Goal: Information Seeking & Learning: Check status

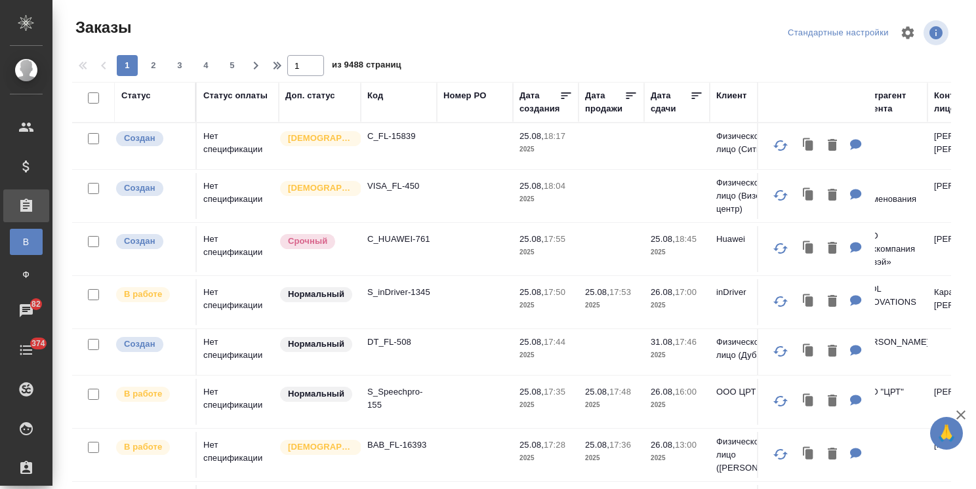
click at [964, 411] on icon "button" at bounding box center [960, 414] width 9 height 9
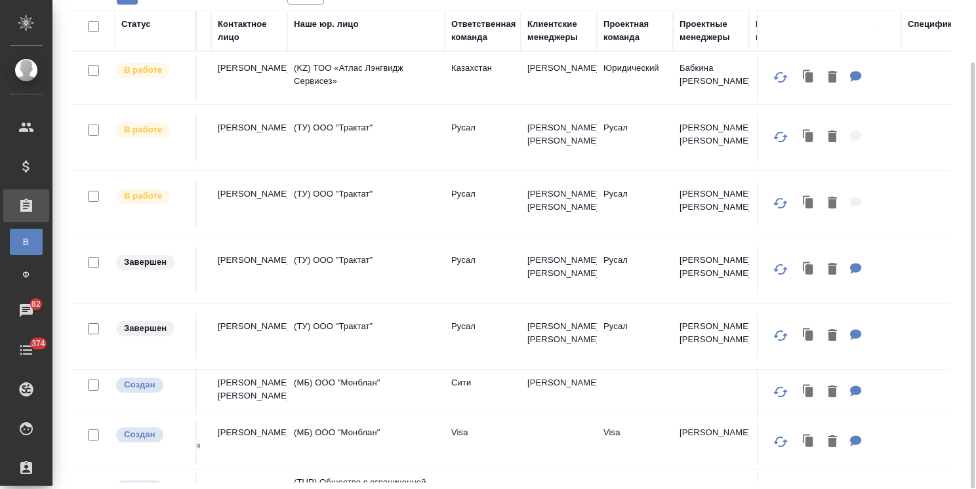
scroll to position [0, 739]
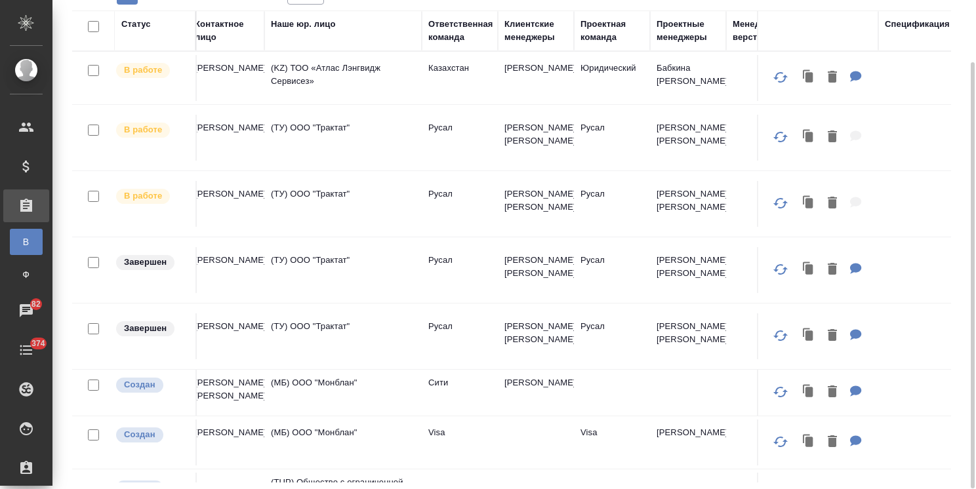
drag, startPoint x: 540, startPoint y: 38, endPoint x: 532, endPoint y: 62, distance: 24.9
click at [539, 38] on div "Клиентские менеджеры" at bounding box center [535, 31] width 63 height 26
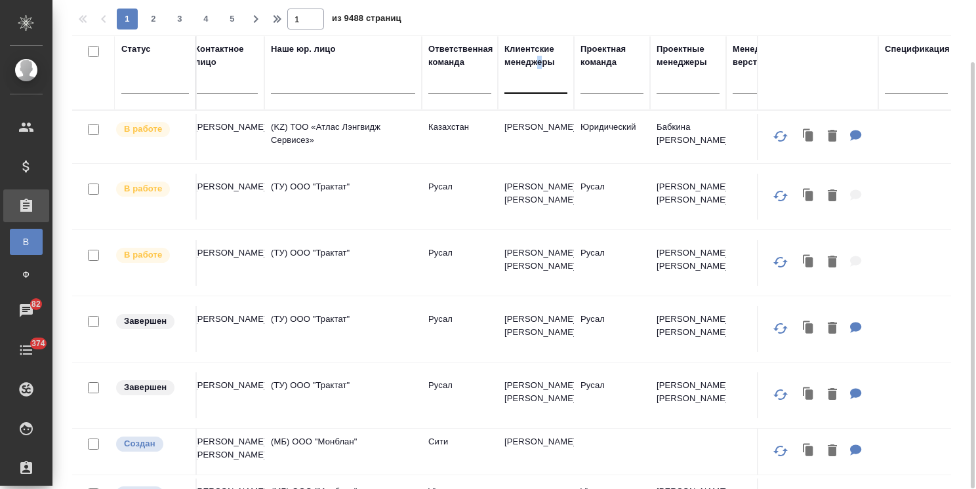
click at [522, 83] on div at bounding box center [535, 80] width 63 height 19
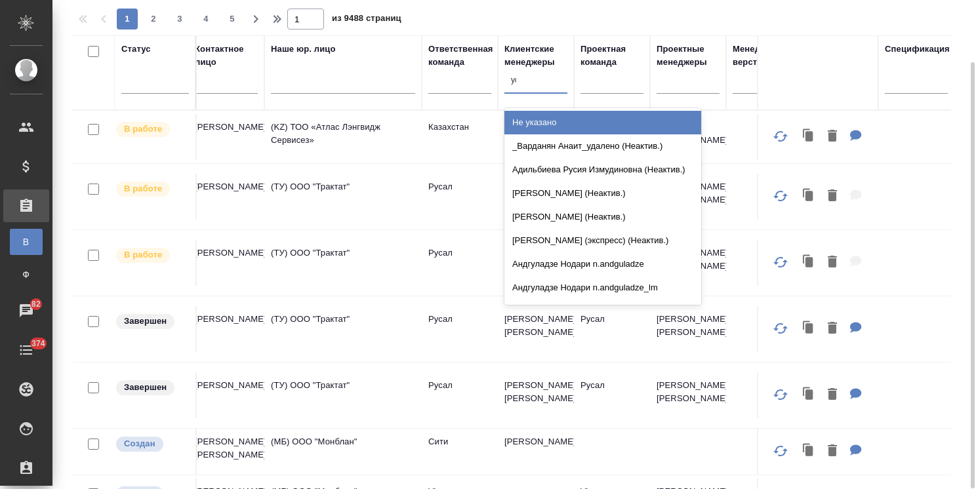
type input "усма"
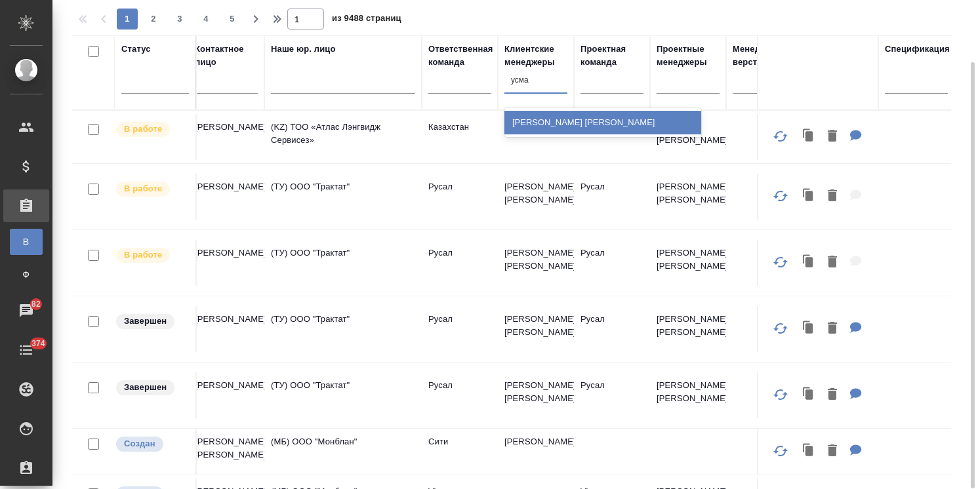
click at [543, 112] on div "Усманова Ольга" at bounding box center [602, 123] width 197 height 24
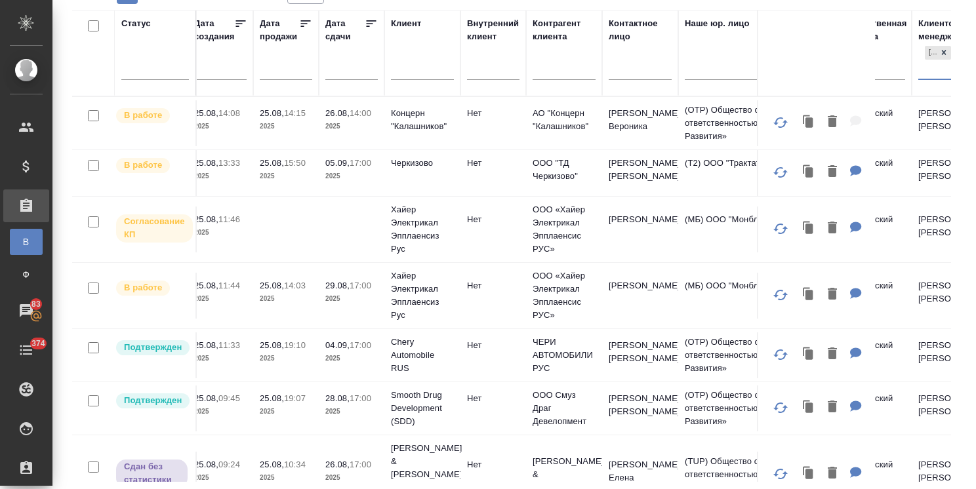
scroll to position [0, 0]
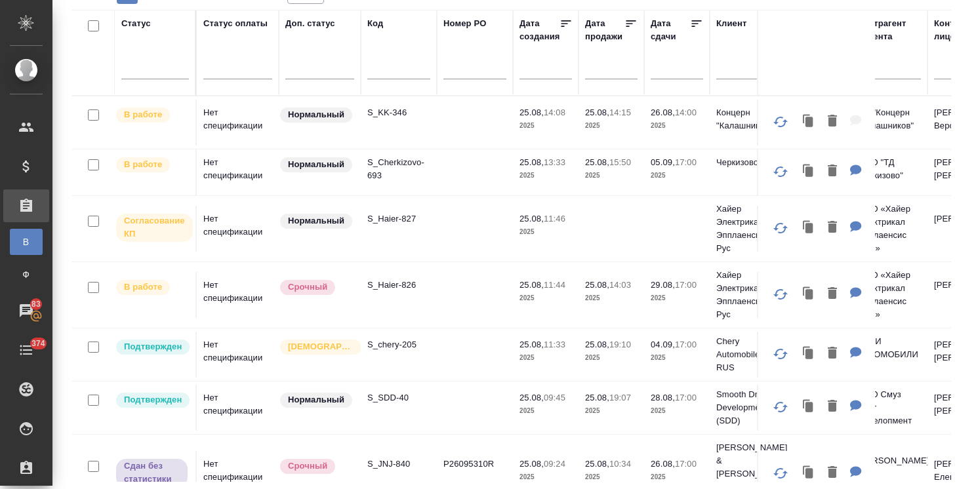
click at [666, 70] on input "text" at bounding box center [680, 68] width 45 height 18
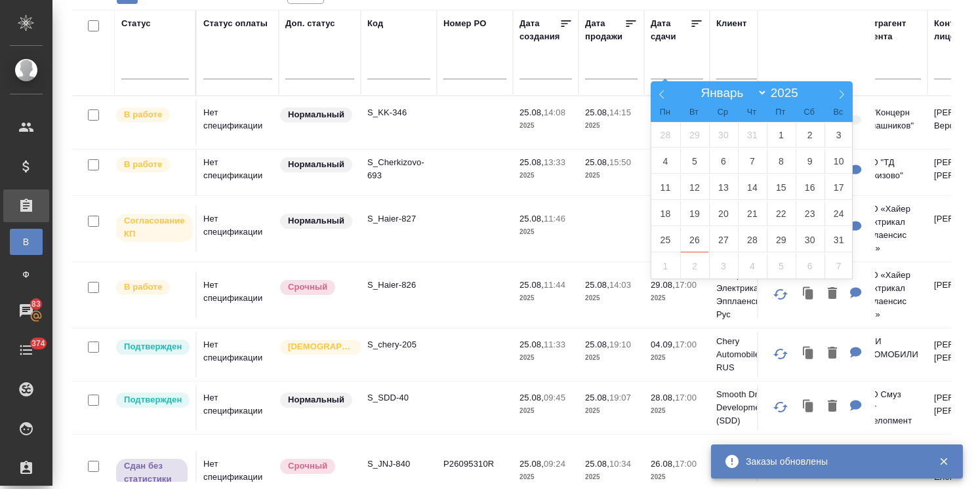
click at [698, 239] on span "26" at bounding box center [694, 240] width 29 height 26
type div "2025-08-25T21:00:00.000Z"
click at [755, 243] on span "28" at bounding box center [752, 240] width 29 height 26
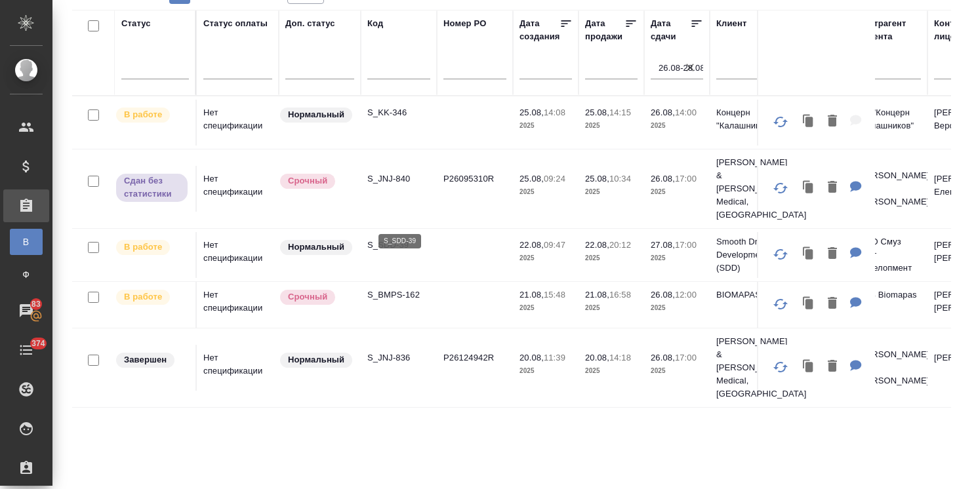
click at [397, 239] on p "S_SDD-39" at bounding box center [398, 245] width 63 height 13
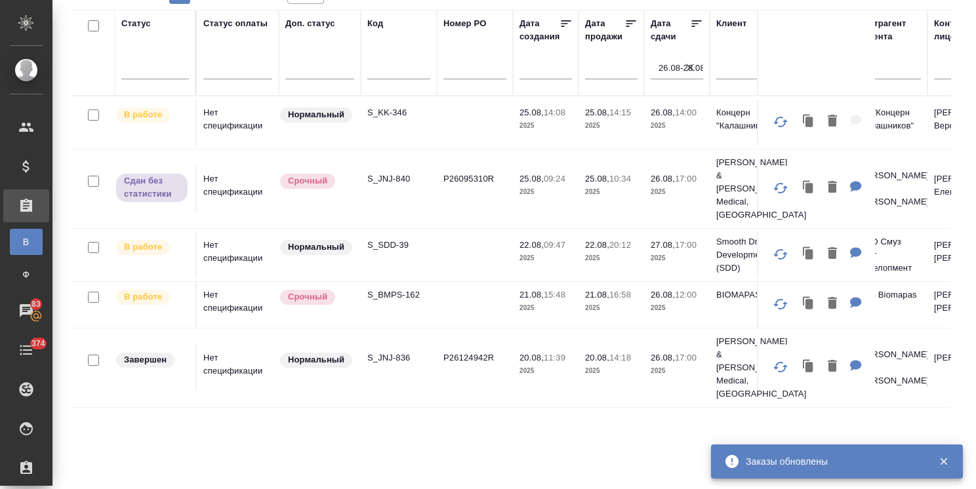
click at [688, 65] on icon "button" at bounding box center [689, 67] width 13 height 13
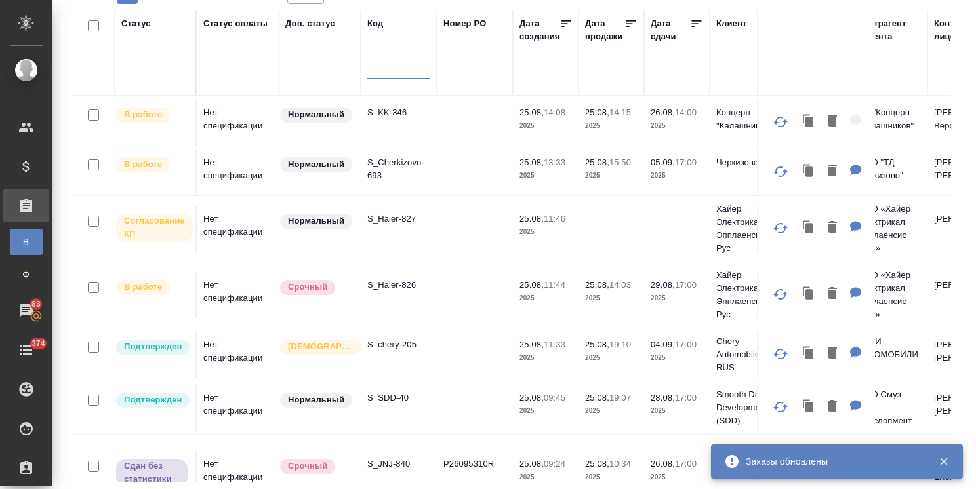
click at [388, 75] on input "text" at bounding box center [398, 70] width 63 height 16
paste input "S_CTRT-1"
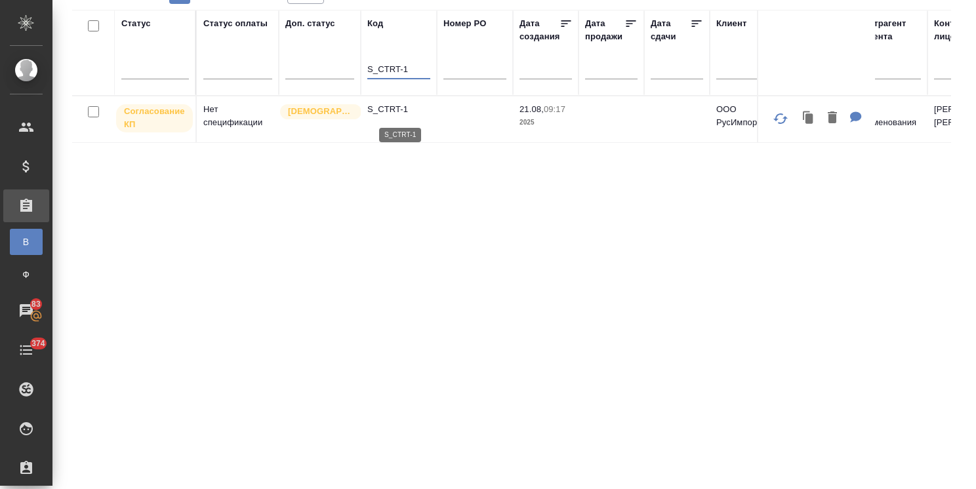
click at [380, 109] on p "S_CTRT-1" at bounding box center [398, 109] width 63 height 13
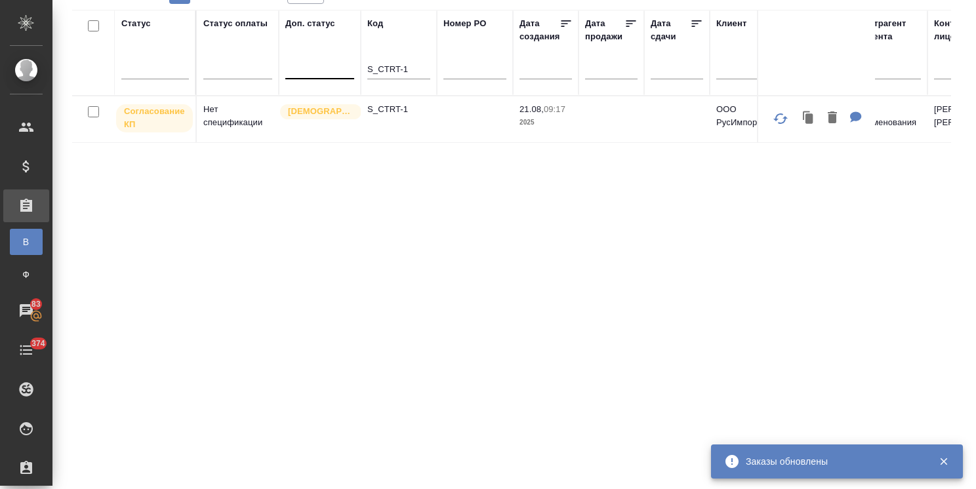
drag, startPoint x: 414, startPoint y: 70, endPoint x: 330, endPoint y: 77, distance: 84.8
paste input "EG"
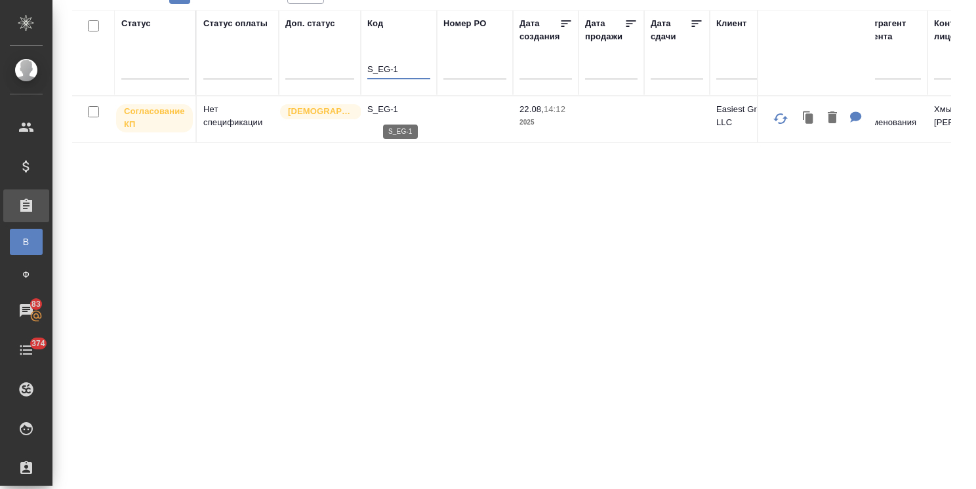
type input "S_EG-1"
click at [384, 111] on p "S_EG-1" at bounding box center [398, 109] width 63 height 13
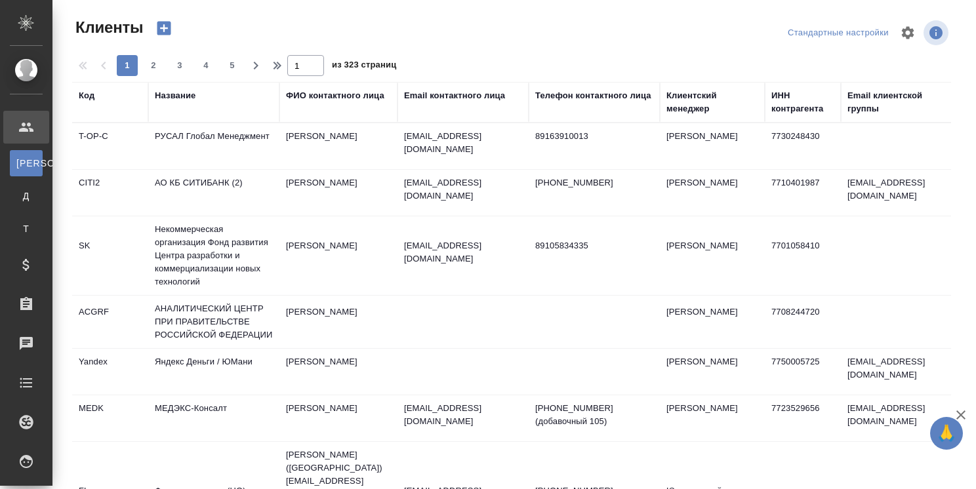
select select "RU"
click at [691, 110] on div "Клиентский менеджер" at bounding box center [712, 102] width 92 height 26
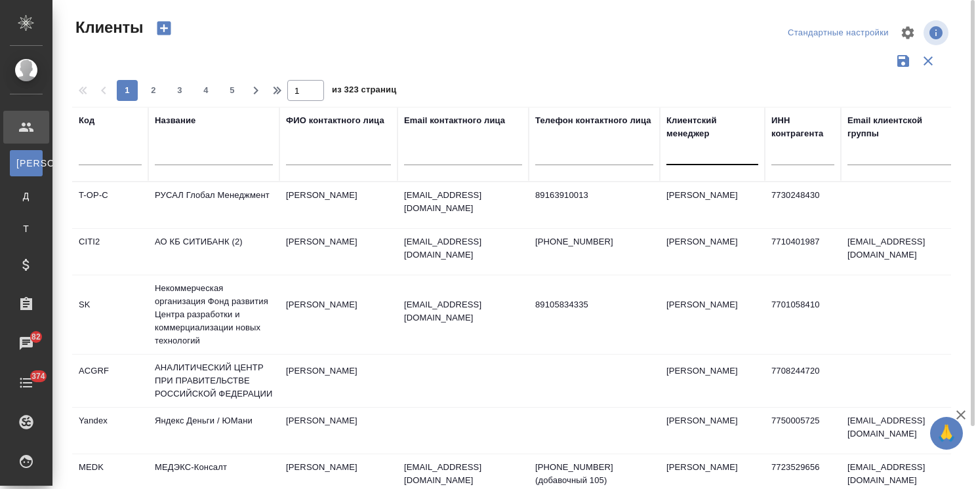
click at [690, 156] on div at bounding box center [712, 151] width 92 height 19
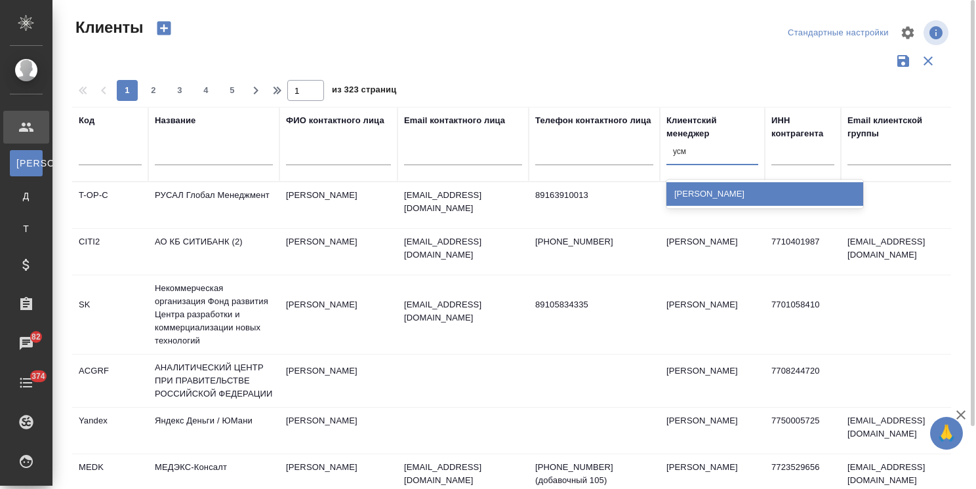
type input "усма"
click at [698, 188] on div "Усманова Ольга" at bounding box center [764, 194] width 197 height 24
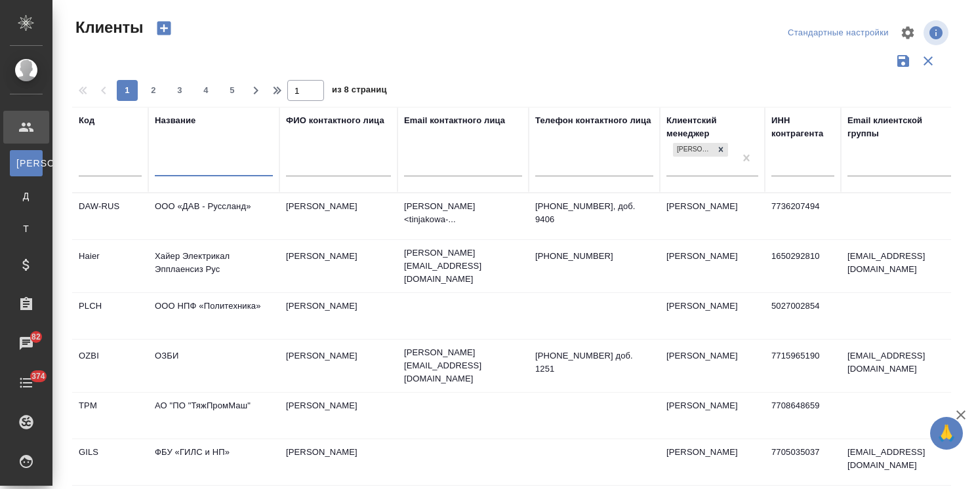
click at [225, 165] on input "text" at bounding box center [214, 167] width 118 height 16
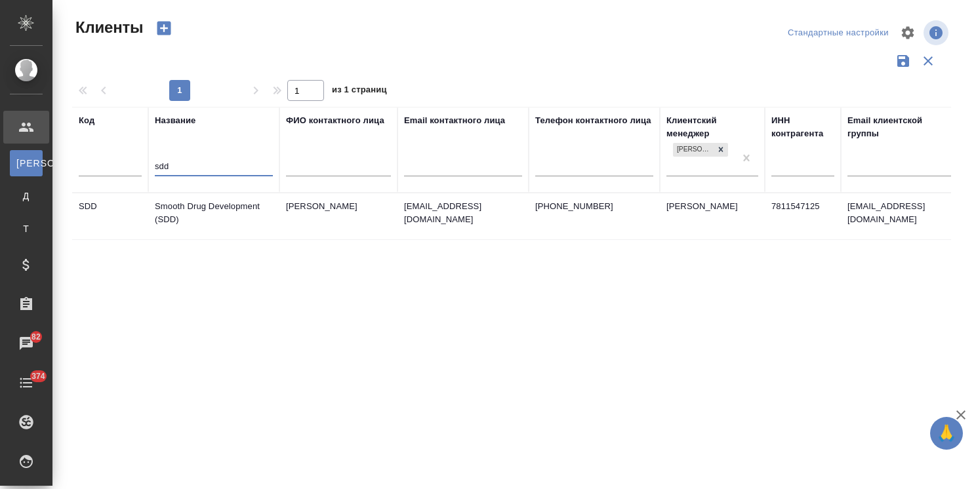
type input "sdd"
click at [191, 206] on td "Smooth Drug Development (SDD)" at bounding box center [213, 216] width 131 height 46
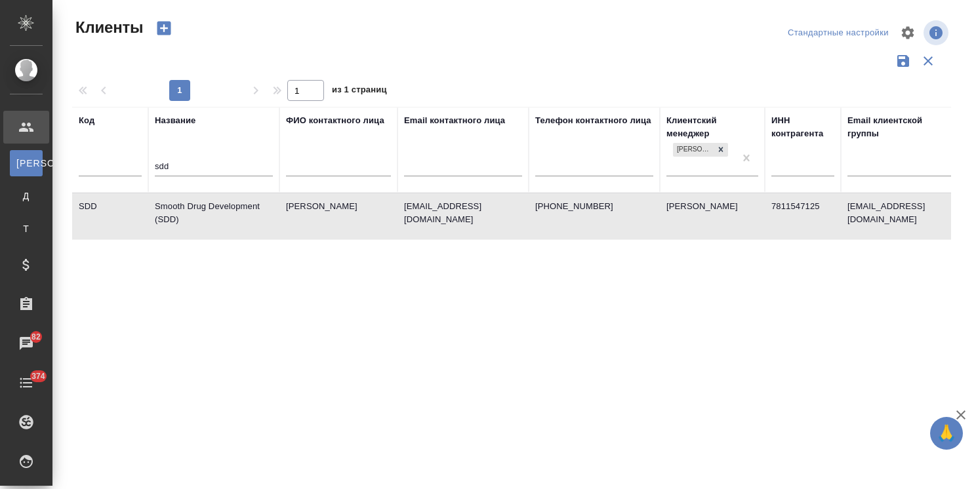
click at [191, 206] on td "Smooth Drug Development (SDD)" at bounding box center [213, 216] width 131 height 46
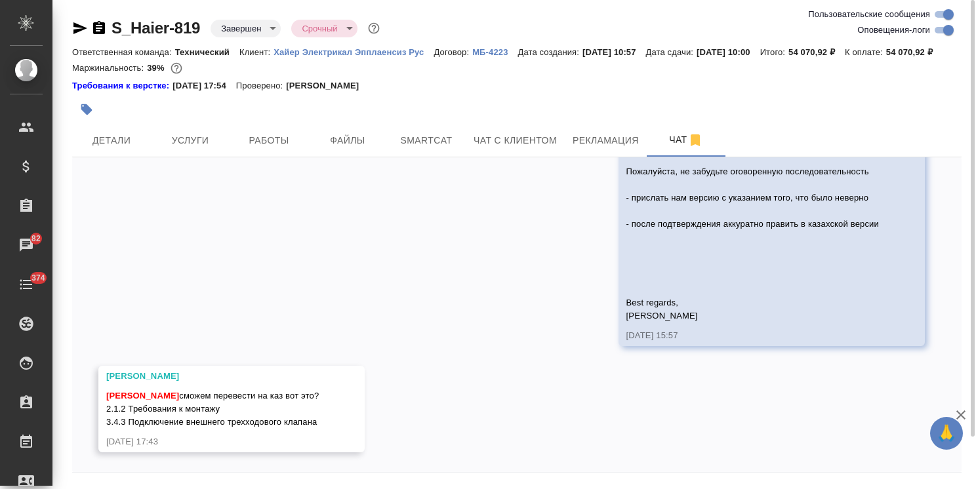
scroll to position [24784, 0]
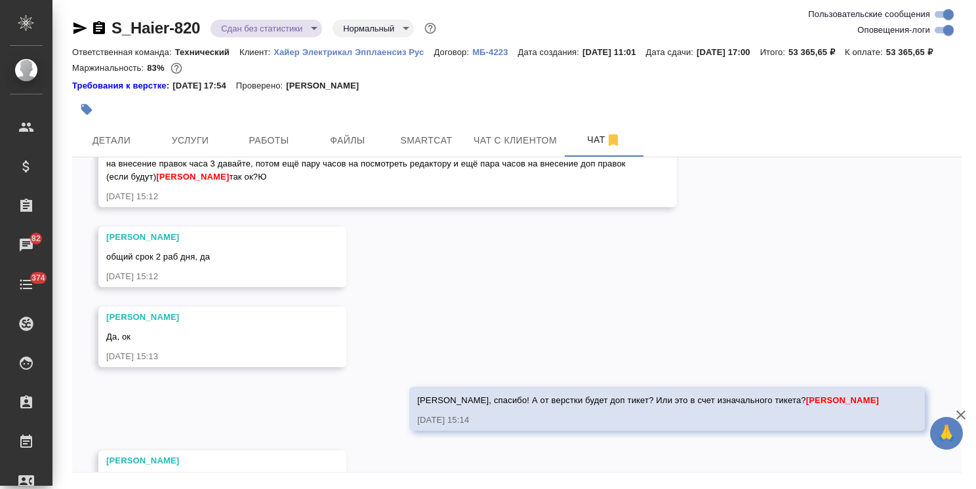
scroll to position [20883, 0]
